Goal: Task Accomplishment & Management: Use online tool/utility

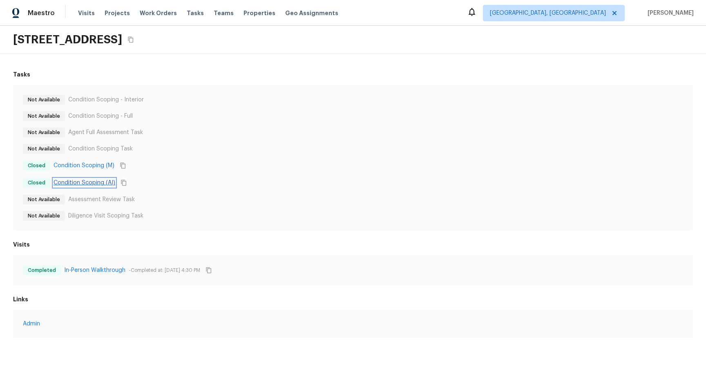
click at [104, 184] on link "Condition Scoping (AI)" at bounding box center [85, 183] width 62 height 8
click at [134, 39] on icon "Copy Address" at bounding box center [130, 39] width 7 height 7
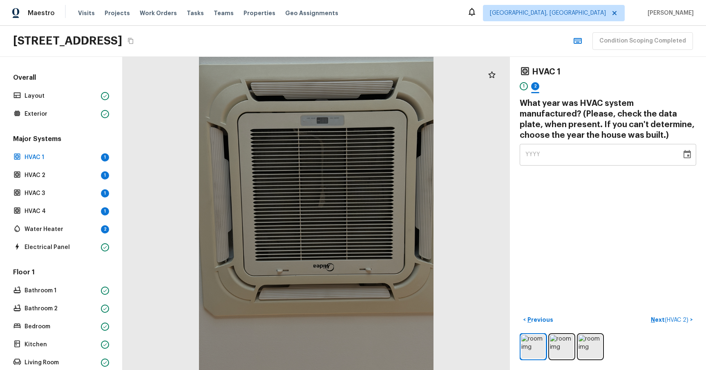
click at [70, 165] on div "Major Systems HVAC 1 1 HVAC 2 1 HVAC 3 1 HVAC 4 1 Water Heater 2 Electrical Pan…" at bounding box center [60, 193] width 99 height 118
click at [65, 178] on p "HVAC 2" at bounding box center [61, 175] width 73 height 8
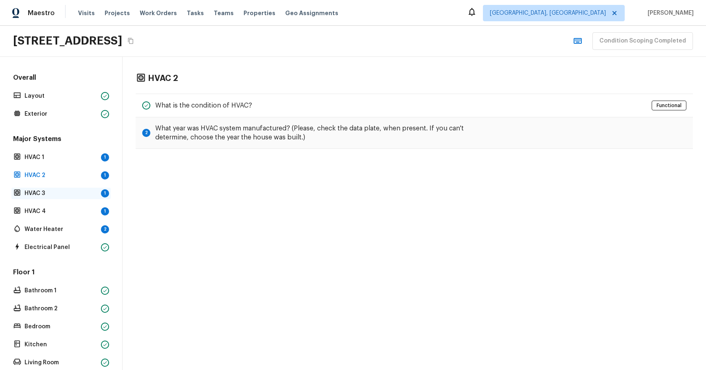
click at [60, 197] on p "HVAC 3" at bounding box center [61, 193] width 73 height 8
click at [58, 212] on p "HVAC 4" at bounding box center [61, 211] width 73 height 8
